Goal: Task Accomplishment & Management: Complete application form

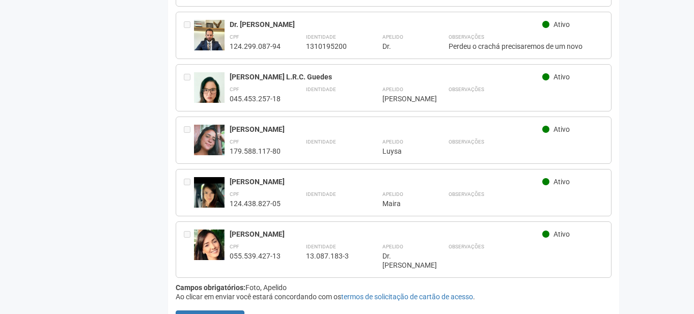
scroll to position [660, 0]
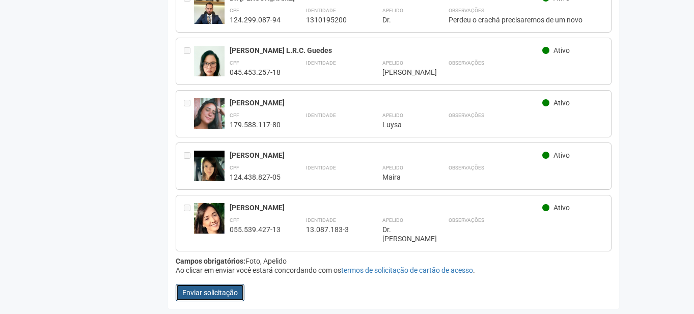
click at [213, 294] on button "Enviar solicitação" at bounding box center [210, 292] width 69 height 17
click at [218, 293] on button "Enviar solicitação" at bounding box center [210, 292] width 69 height 17
click at [219, 290] on button "Enviar solicitação" at bounding box center [210, 292] width 69 height 17
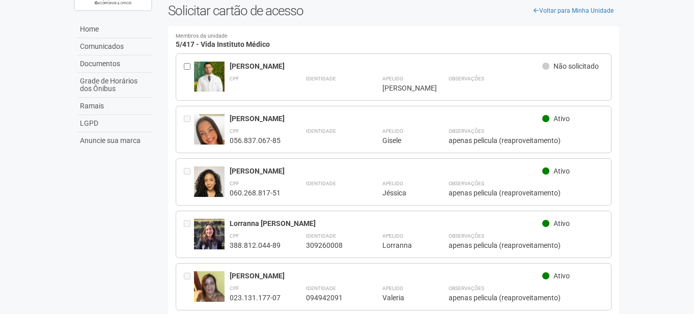
scroll to position [0, 0]
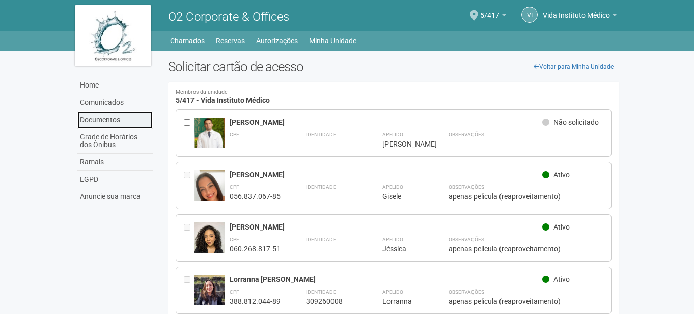
click at [106, 122] on link "Documentos" at bounding box center [114, 120] width 75 height 17
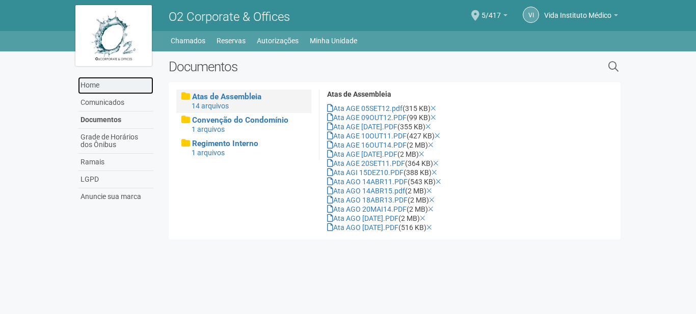
click at [104, 86] on link "Home" at bounding box center [115, 85] width 75 height 17
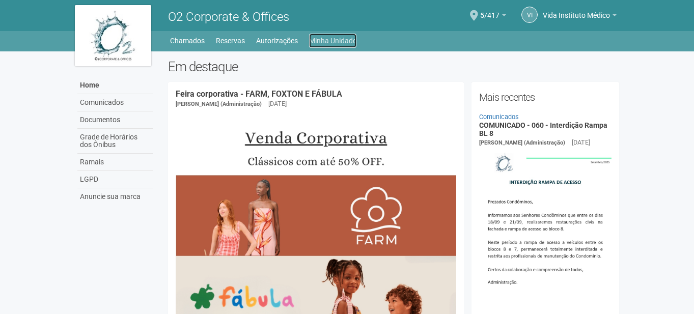
click at [319, 37] on link "Minha Unidade" at bounding box center [332, 41] width 47 height 14
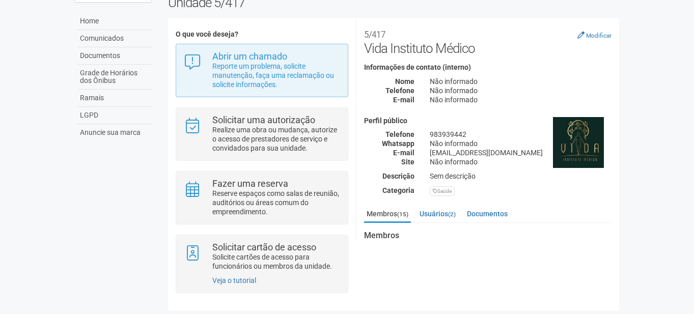
scroll to position [68, 0]
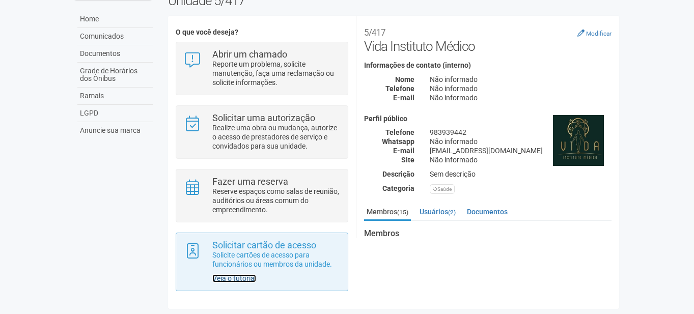
click at [236, 281] on link "Veja o tutorial" at bounding box center [234, 279] width 44 height 8
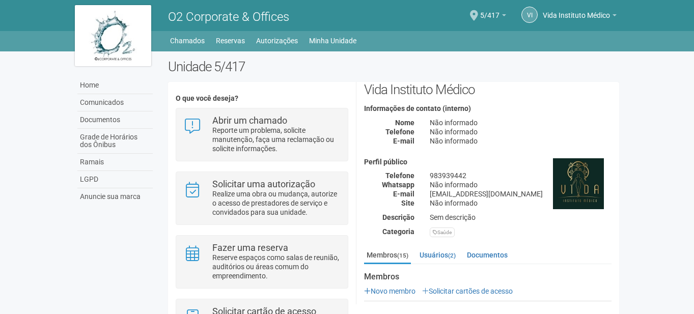
scroll to position [0, 0]
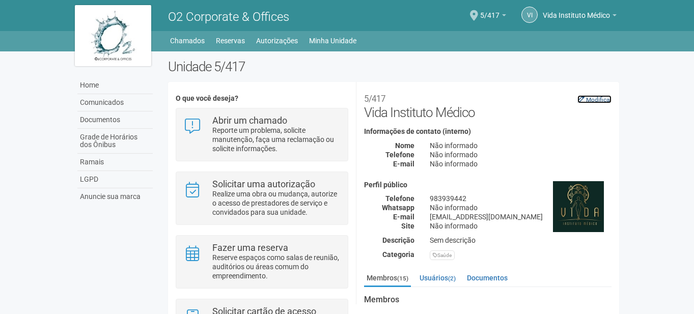
click at [595, 97] on small "Modificar" at bounding box center [598, 99] width 25 height 7
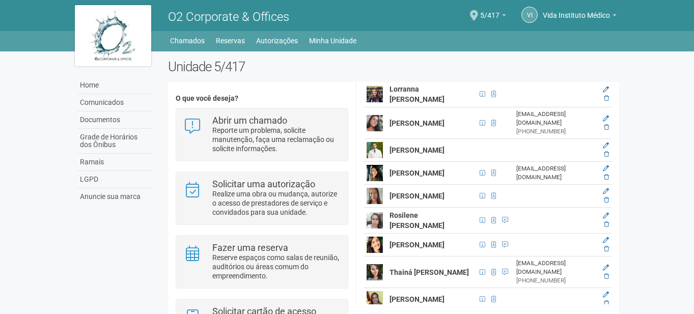
scroll to position [623, 0]
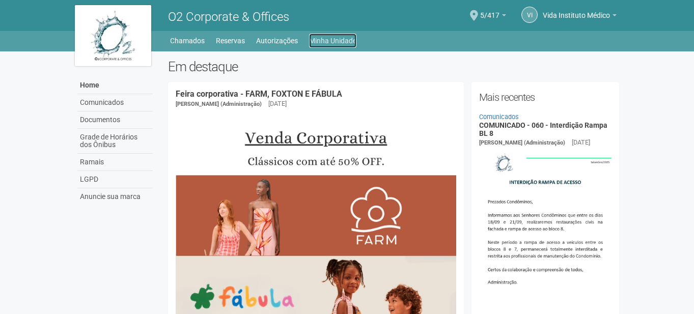
click at [317, 42] on link "Minha Unidade" at bounding box center [332, 41] width 47 height 14
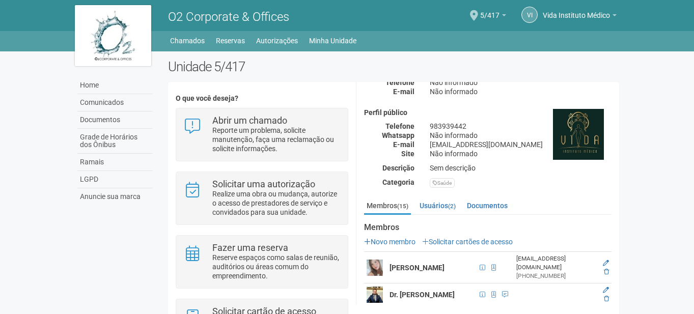
scroll to position [102, 0]
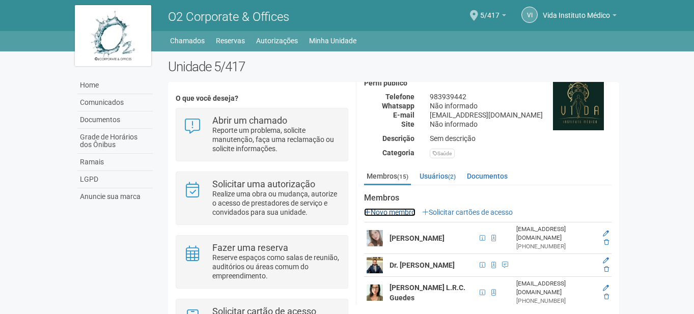
click at [405, 211] on link "Novo membro" at bounding box center [389, 212] width 51 height 8
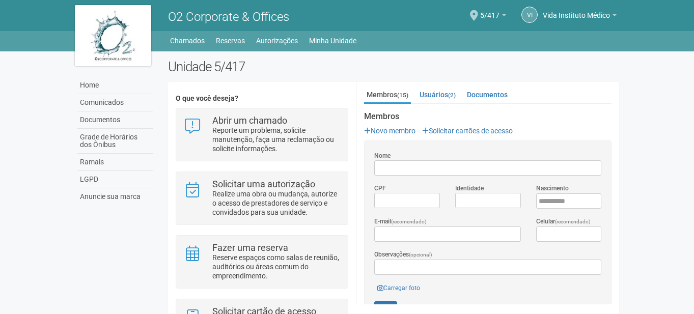
scroll to position [204, 0]
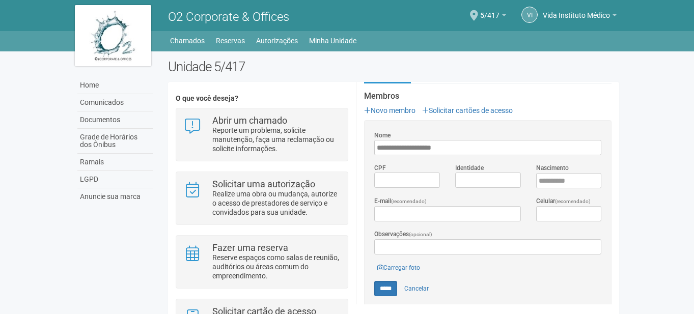
type input "**********"
click at [410, 181] on input "*********" at bounding box center [407, 180] width 66 height 15
type input "**********"
drag, startPoint x: 546, startPoint y: 178, endPoint x: 545, endPoint y: 192, distance: 13.8
click at [546, 179] on input "****" at bounding box center [569, 180] width 66 height 15
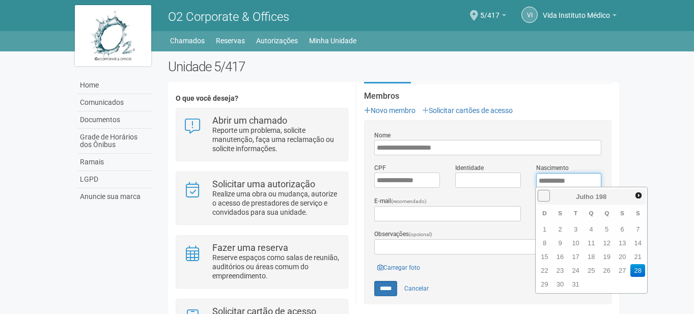
type input "**********"
click at [577, 283] on link "28" at bounding box center [576, 284] width 15 height 13
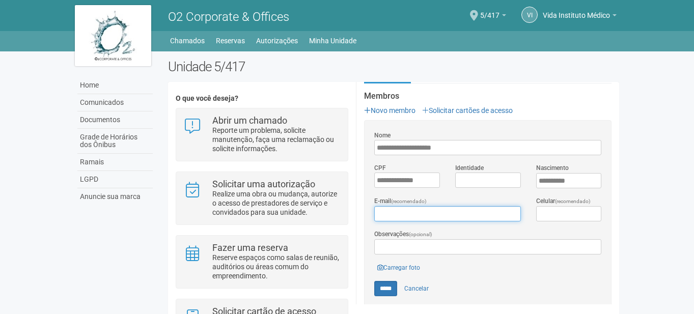
click at [436, 211] on input "E-mail (recomendado)" at bounding box center [447, 213] width 146 height 15
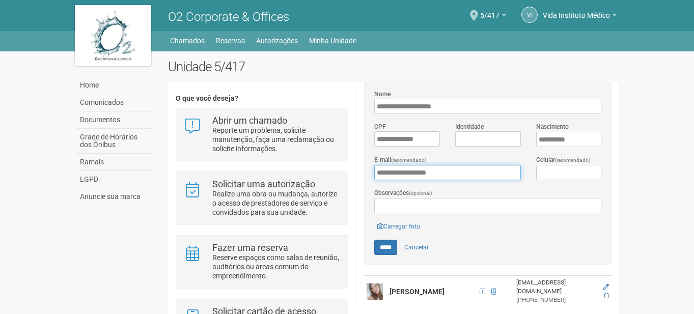
scroll to position [306, 0]
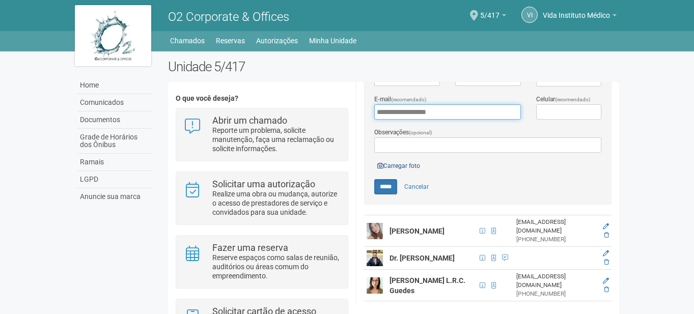
type input "**********"
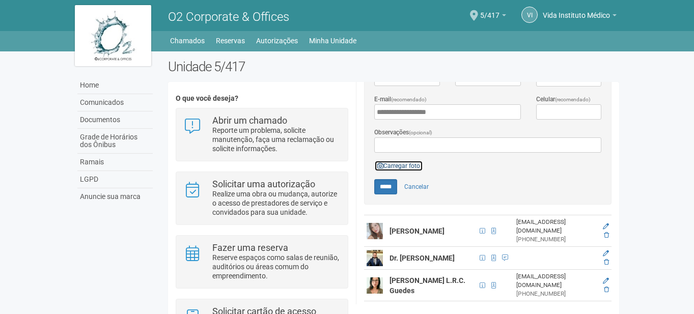
click at [399, 163] on link "Carregar foto" at bounding box center [398, 165] width 49 height 11
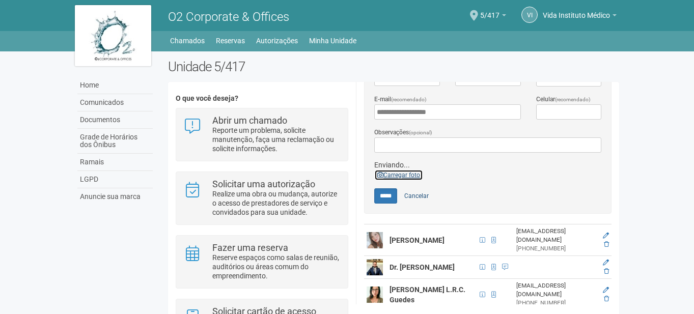
scroll to position [357, 0]
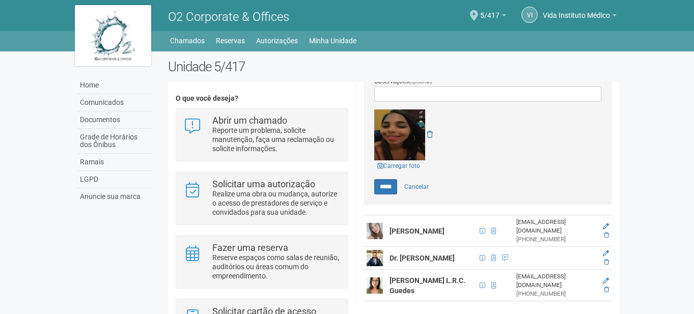
click at [401, 133] on img at bounding box center [399, 135] width 51 height 51
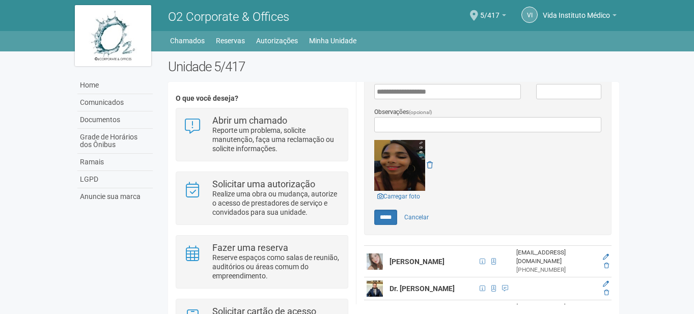
scroll to position [306, 0]
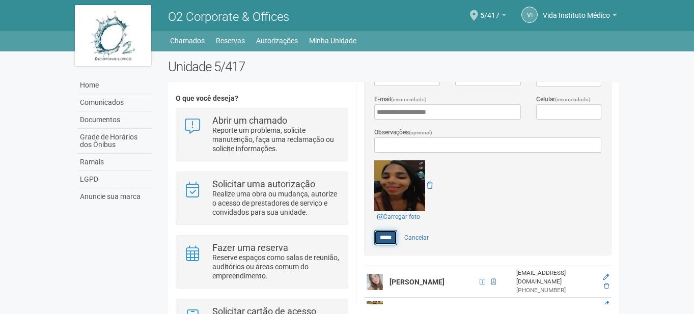
click at [391, 236] on input "*****" at bounding box center [385, 237] width 23 height 15
type input "*****"
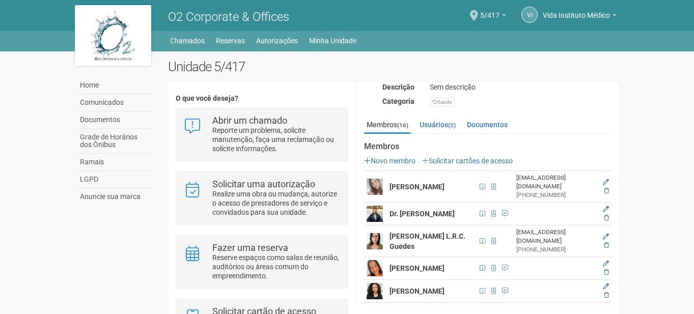
scroll to position [153, 0]
click at [484, 160] on link "Solicitar cartões de acesso" at bounding box center [467, 161] width 91 height 8
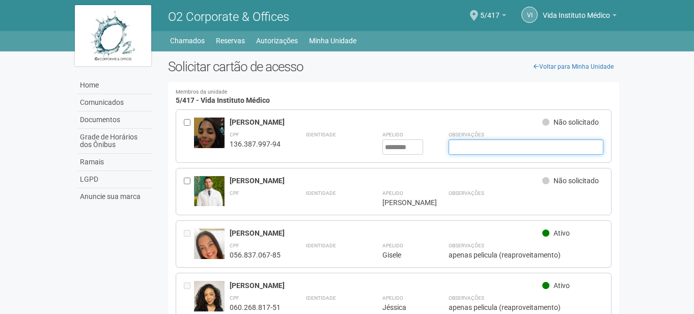
click at [464, 147] on input "text" at bounding box center [526, 147] width 155 height 15
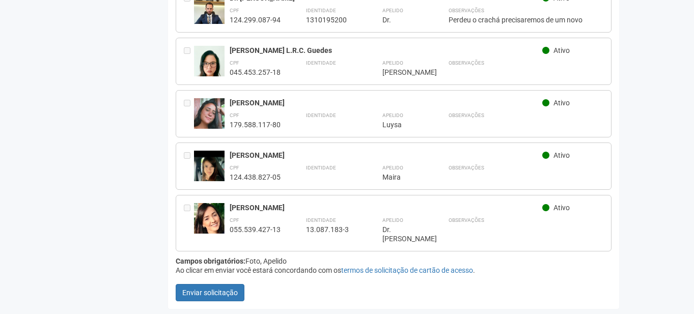
scroll to position [718, 0]
type input "**********"
click at [206, 297] on button "Enviar solicitação" at bounding box center [210, 292] width 69 height 17
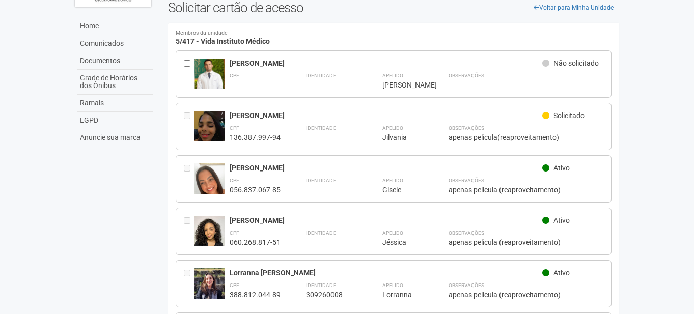
scroll to position [102, 0]
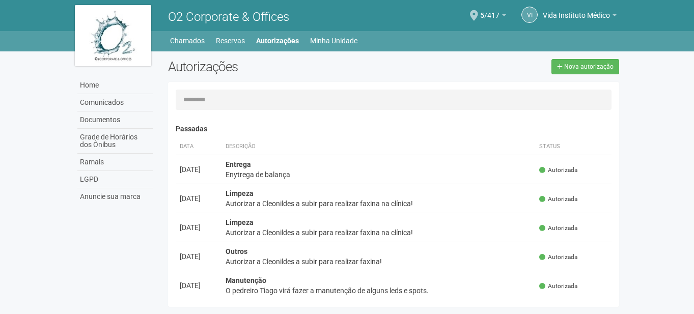
scroll to position [16, 0]
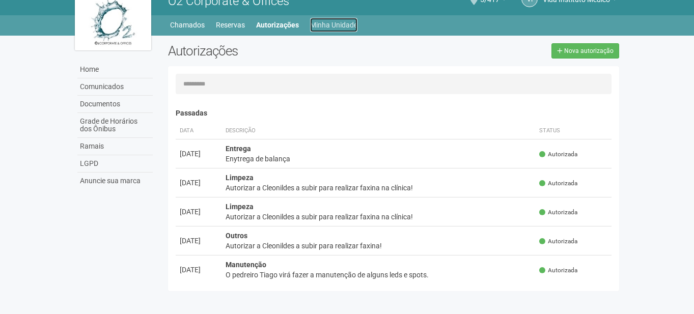
click at [325, 25] on link "Minha Unidade" at bounding box center [333, 25] width 47 height 14
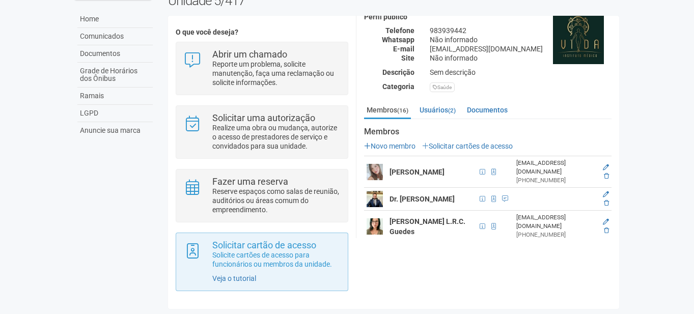
scroll to position [68, 0]
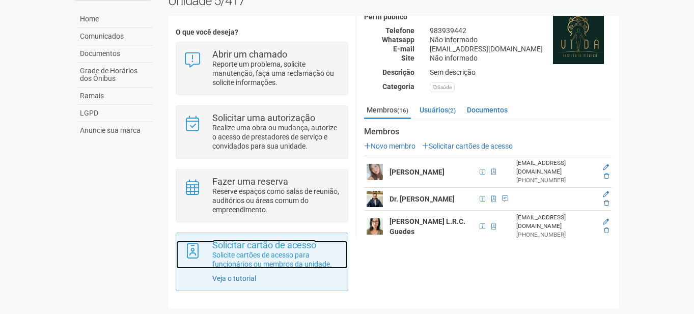
click at [249, 240] on strong "Solicitar cartão de acesso" at bounding box center [264, 245] width 104 height 11
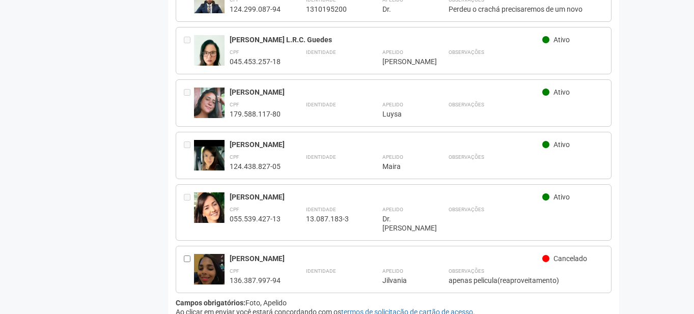
scroll to position [712, 0]
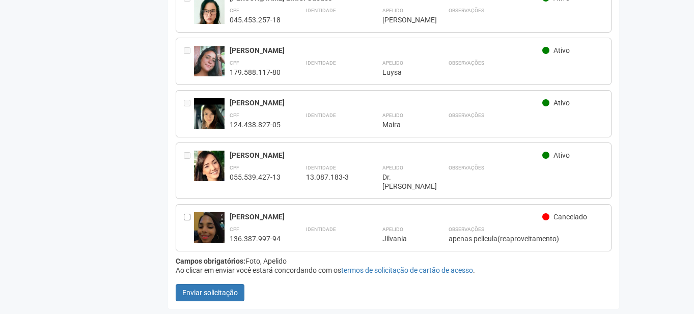
click at [200, 222] on img at bounding box center [209, 234] width 31 height 44
drag, startPoint x: 243, startPoint y: 228, endPoint x: 542, endPoint y: 228, distance: 298.5
drag, startPoint x: 542, startPoint y: 228, endPoint x: 569, endPoint y: 220, distance: 28.2
click at [569, 220] on span "Cancelado" at bounding box center [571, 217] width 34 height 8
click at [582, 219] on span "Cancelado" at bounding box center [571, 217] width 34 height 8
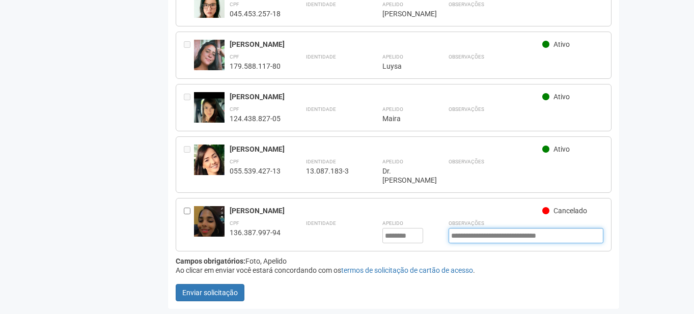
drag, startPoint x: 543, startPoint y: 242, endPoint x: 534, endPoint y: 236, distance: 11.0
click at [542, 242] on input "**********" at bounding box center [526, 235] width 155 height 15
drag, startPoint x: 363, startPoint y: 230, endPoint x: 329, endPoint y: 240, distance: 35.8
click at [329, 240] on div "Identidade" at bounding box center [331, 230] width 51 height 25
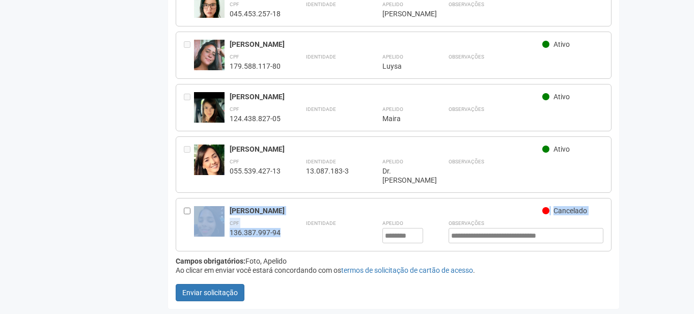
drag, startPoint x: 283, startPoint y: 233, endPoint x: 208, endPoint y: 235, distance: 74.4
click at [208, 235] on div "Jilvania Soares Mota Cancelado CPF 136.387.997-94 Identidade Apelido ******** J…" at bounding box center [394, 224] width 437 height 53
click at [250, 234] on div "136.387.997-94" at bounding box center [255, 232] width 51 height 9
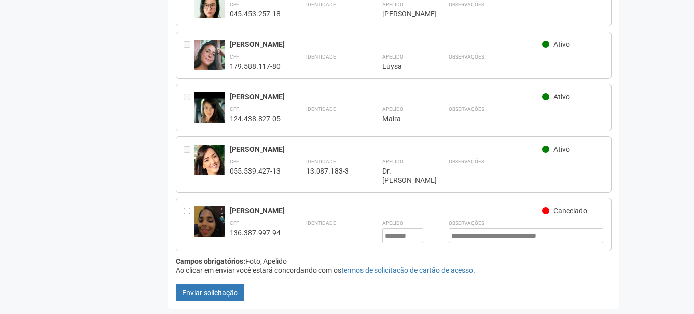
click at [280, 233] on div "136.387.997-94" at bounding box center [255, 232] width 51 height 9
drag, startPoint x: 278, startPoint y: 232, endPoint x: 230, endPoint y: 230, distance: 48.4
click at [230, 230] on div "136.387.997-94" at bounding box center [255, 232] width 51 height 9
copy div "136.387.997-94"
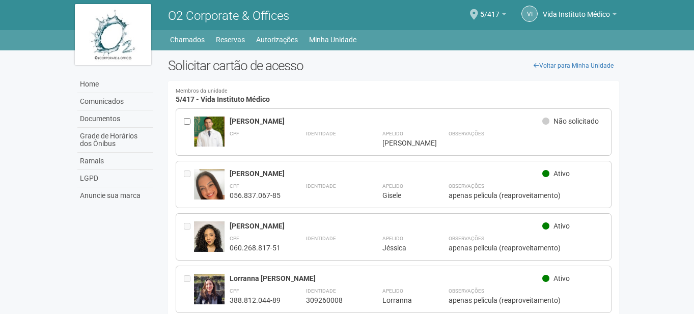
scroll to position [0, 0]
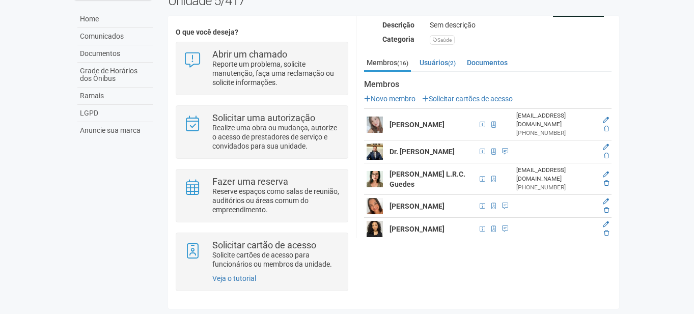
scroll to position [153, 0]
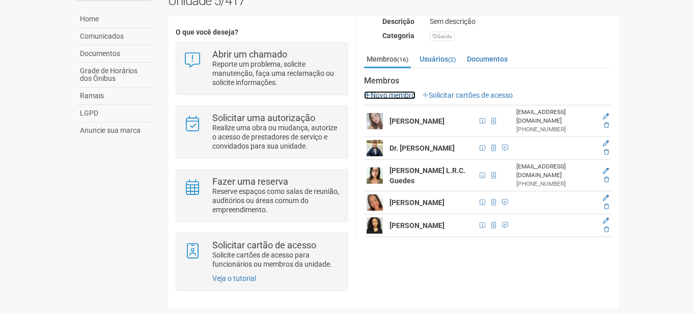
click at [401, 92] on link "Novo membro" at bounding box center [389, 95] width 51 height 8
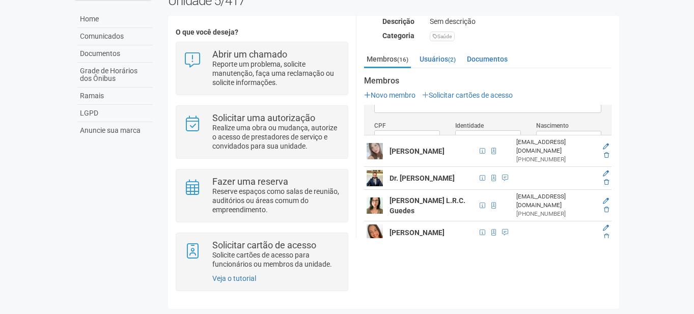
scroll to position [0, 0]
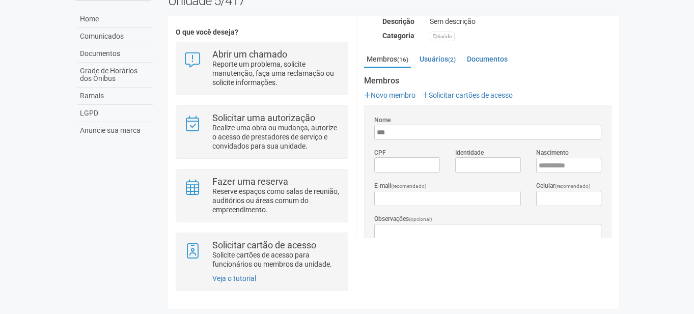
type input "**********"
click at [403, 163] on input "*********" at bounding box center [407, 164] width 66 height 15
paste input "*********"
type input "**********"
click at [466, 160] on input "Identidade" at bounding box center [488, 164] width 66 height 15
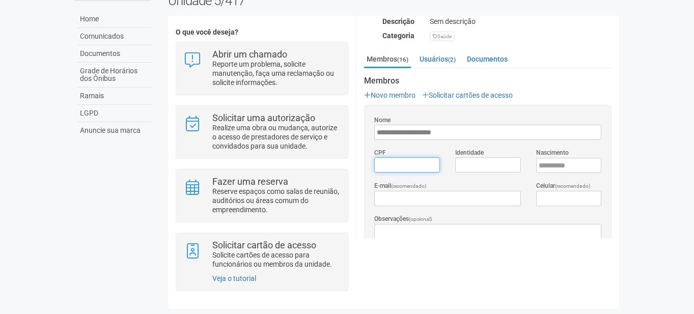
type input "*********"
click at [387, 164] on input "*********" at bounding box center [407, 164] width 66 height 15
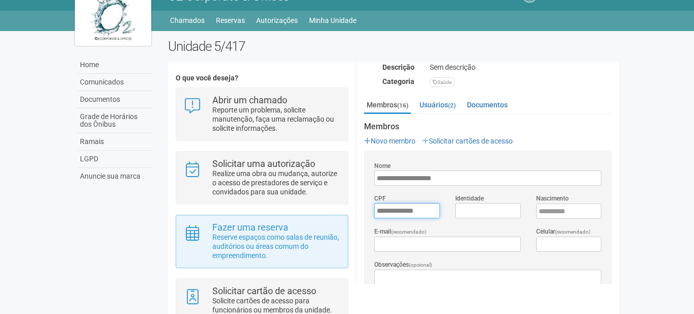
scroll to position [68, 0]
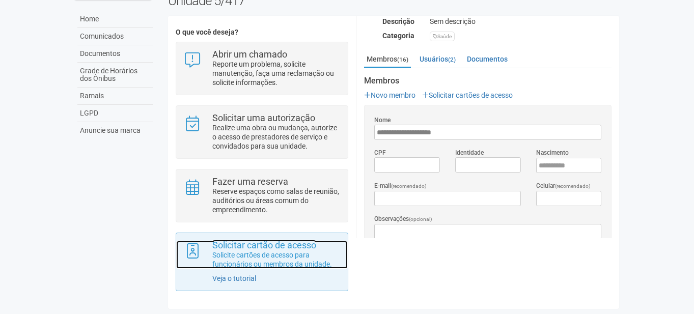
click at [255, 247] on strong "Solicitar cartão de acesso" at bounding box center [264, 245] width 104 height 11
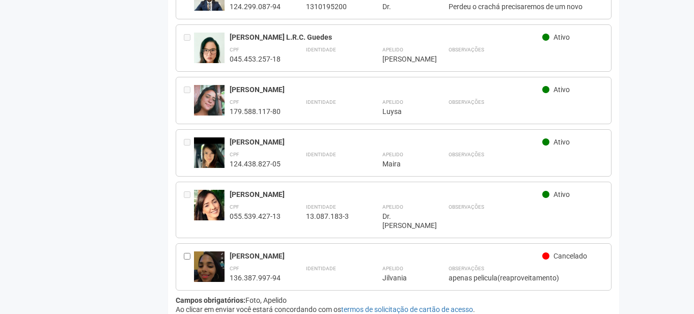
scroll to position [712, 0]
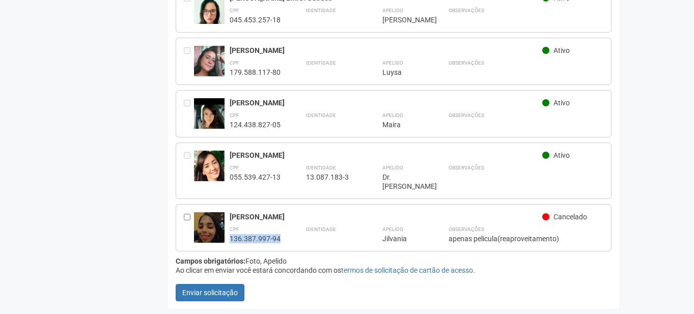
drag, startPoint x: 279, startPoint y: 237, endPoint x: 231, endPoint y: 236, distance: 47.4
click at [231, 236] on div "136.387.997-94" at bounding box center [255, 238] width 51 height 9
copy div "136.387.997-94"
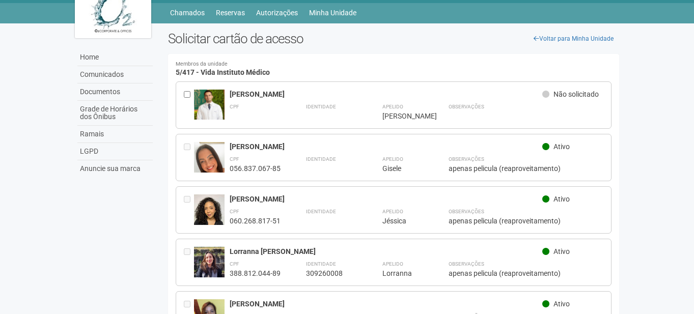
scroll to position [0, 0]
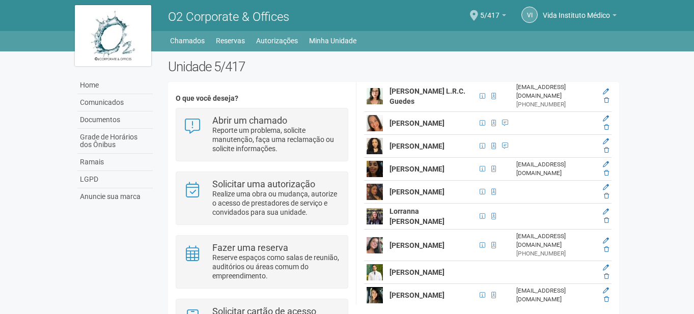
scroll to position [280, 0]
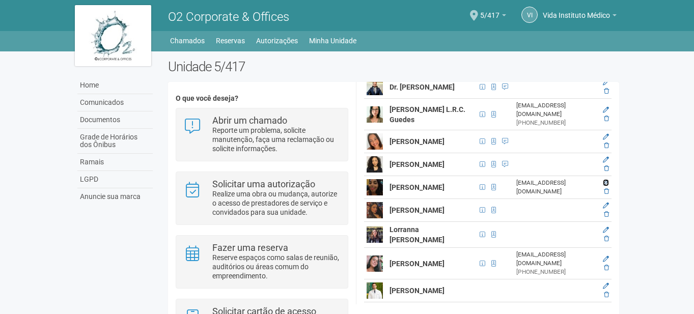
click at [605, 180] on icon at bounding box center [606, 183] width 6 height 6
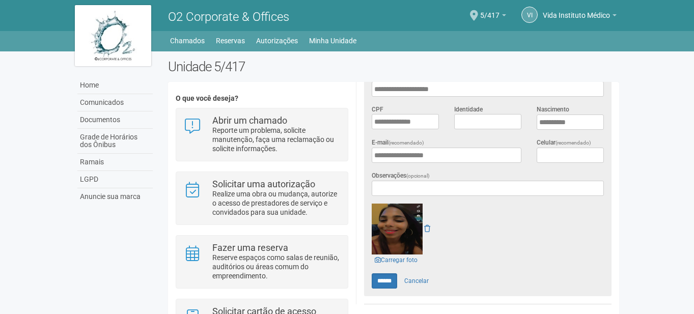
scroll to position [283, 0]
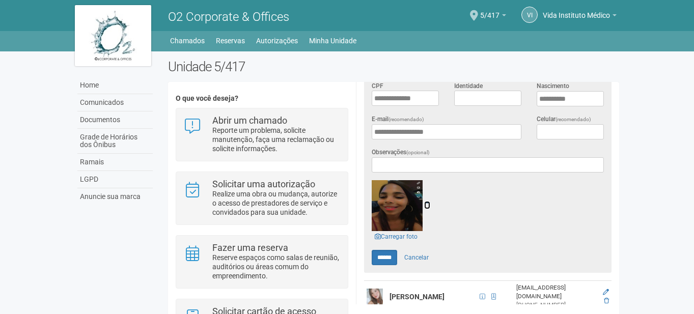
click at [428, 202] on icon at bounding box center [427, 205] width 6 height 7
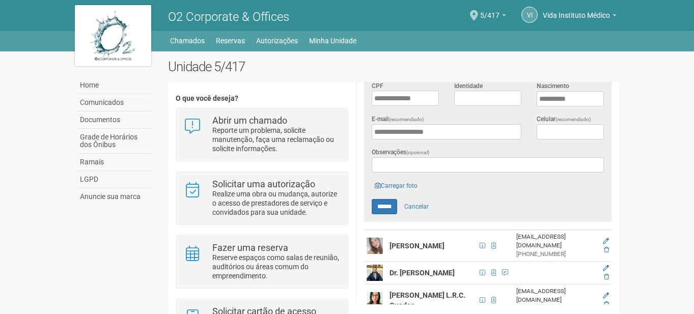
click at [688, 97] on body "Aguarde... O2 Corporate & Offices VI Vida Instituto Médico Vida Instituto Médic…" at bounding box center [347, 157] width 694 height 314
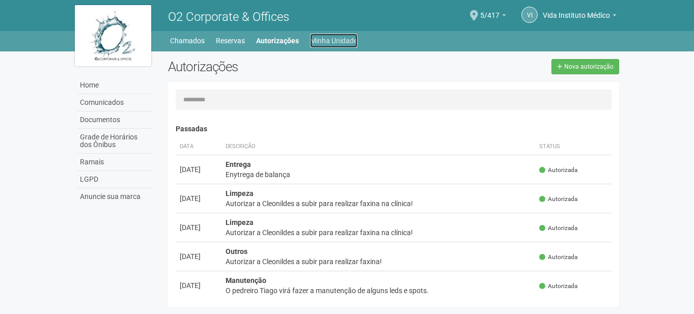
click at [323, 40] on link "Minha Unidade" at bounding box center [333, 41] width 47 height 14
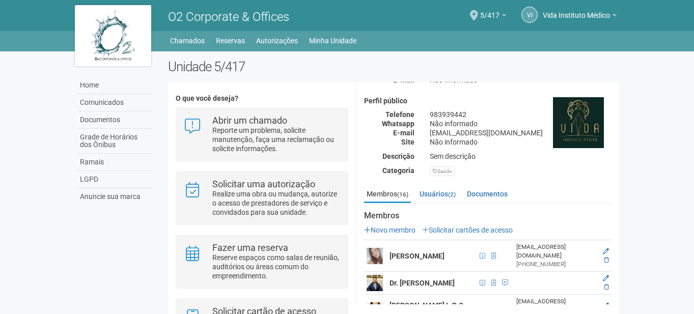
scroll to position [102, 0]
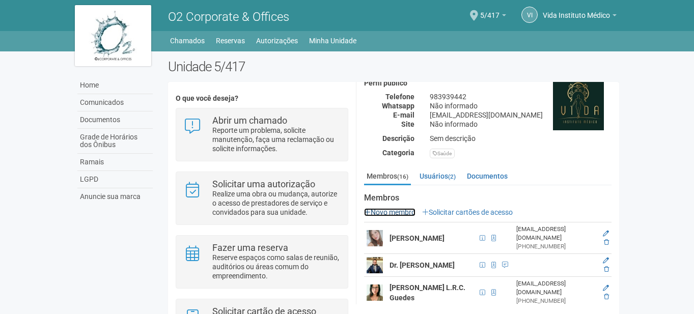
click at [396, 213] on link "Novo membro" at bounding box center [389, 212] width 51 height 8
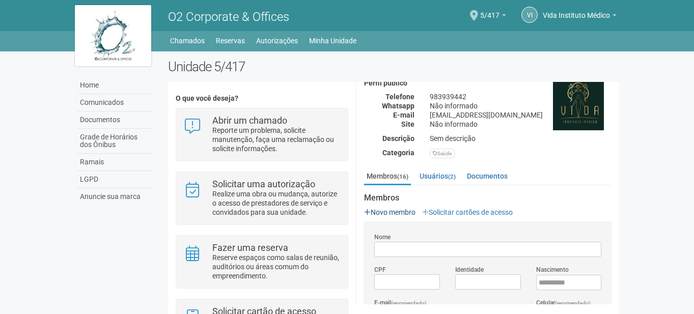
scroll to position [0, 0]
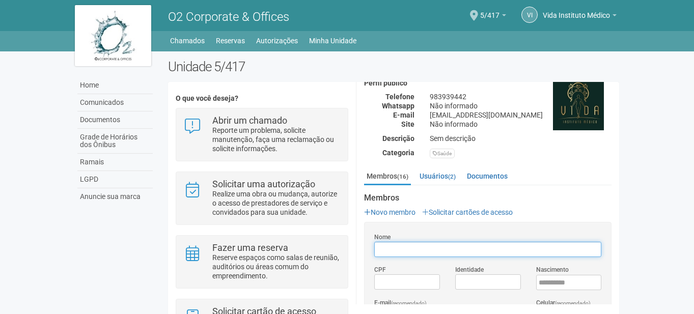
click at [401, 244] on input "Nome" at bounding box center [487, 249] width 227 height 15
type input "**********"
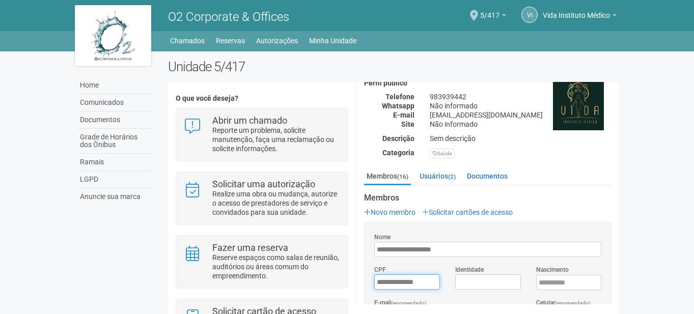
click at [411, 277] on input "*********" at bounding box center [407, 282] width 66 height 15
click at [382, 284] on input "*********" at bounding box center [407, 282] width 66 height 15
type input "**********"
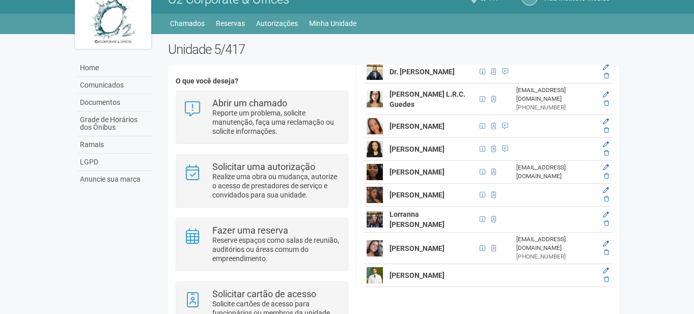
scroll to position [424, 0]
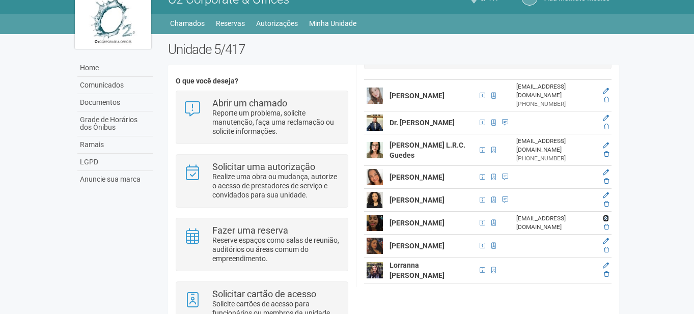
click at [605, 215] on icon at bounding box center [606, 218] width 6 height 6
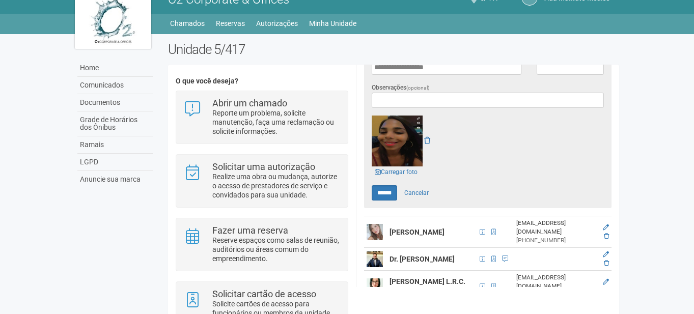
scroll to position [307, 0]
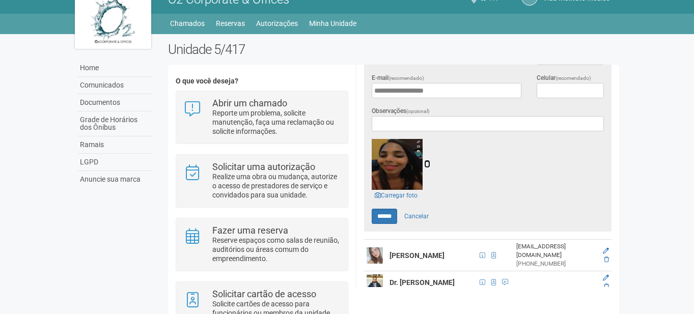
click at [429, 160] on icon at bounding box center [427, 163] width 6 height 7
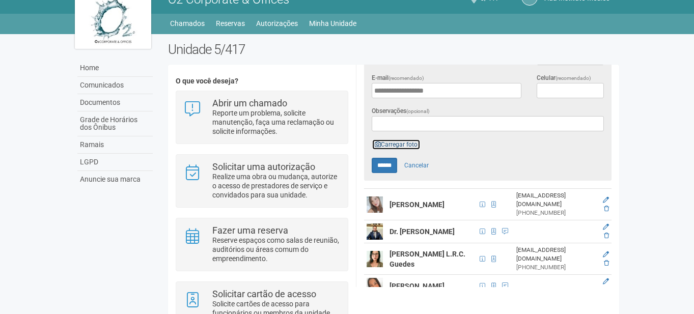
click at [399, 140] on link "Carregar foto" at bounding box center [396, 144] width 49 height 11
click at [402, 139] on link "Carregar foto" at bounding box center [396, 144] width 49 height 11
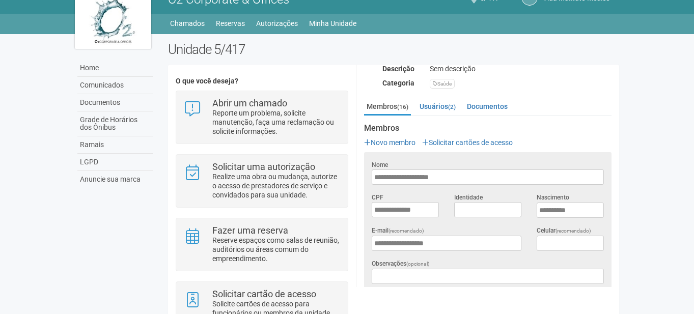
scroll to position [256, 0]
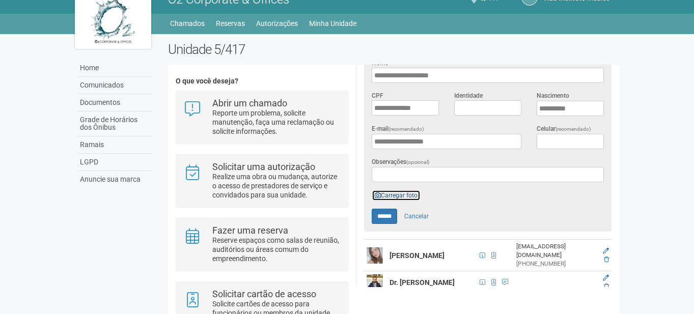
click at [412, 193] on link "Carregar foto" at bounding box center [396, 195] width 49 height 11
click at [400, 192] on link "Carregar foto" at bounding box center [396, 195] width 49 height 11
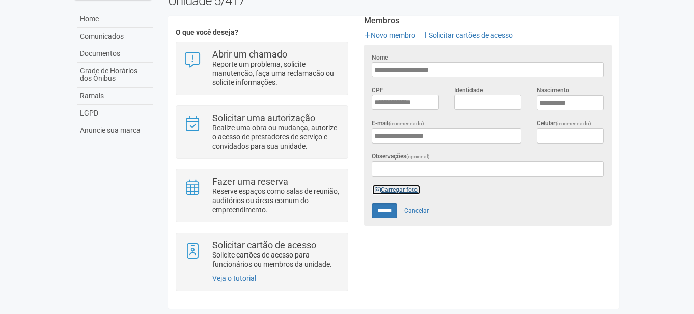
scroll to position [212, 0]
click at [422, 207] on link "Cancelar" at bounding box center [417, 211] width 36 height 15
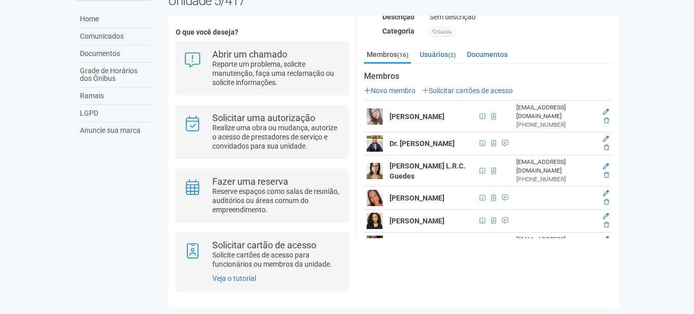
scroll to position [161, 0]
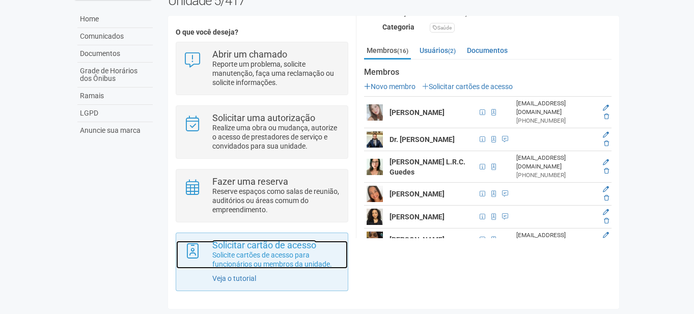
click at [274, 256] on p "Solicite cartões de acesso para funcionários ou membros da unidade." at bounding box center [276, 260] width 128 height 18
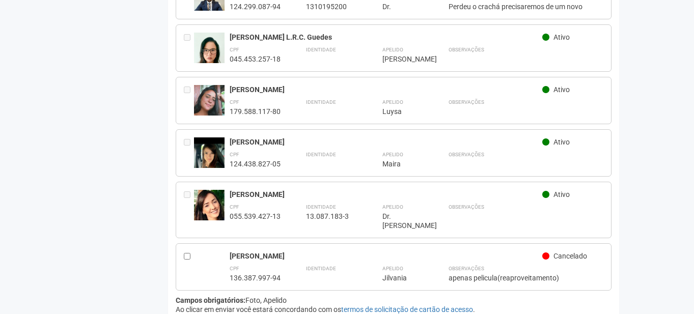
scroll to position [712, 0]
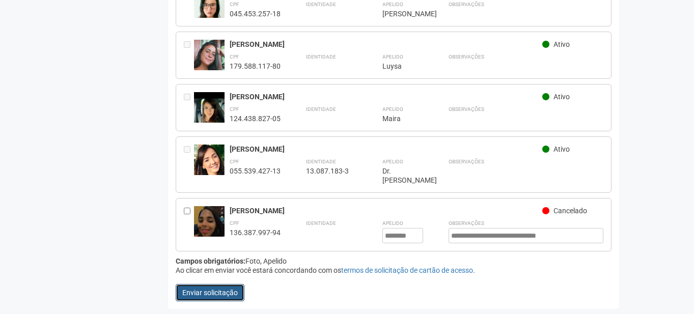
click at [205, 295] on button "Enviar solicitação" at bounding box center [210, 292] width 69 height 17
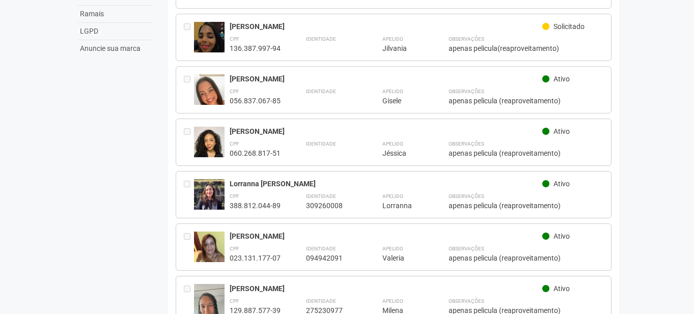
scroll to position [153, 0]
